Goal: Go to known website: Access a specific website the user already knows

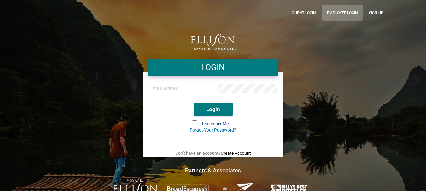
click at [345, 11] on link "Employee Login" at bounding box center [342, 13] width 40 height 16
click at [329, 14] on link "Employee Login" at bounding box center [342, 13] width 40 height 16
